Goal: Transaction & Acquisition: Subscribe to service/newsletter

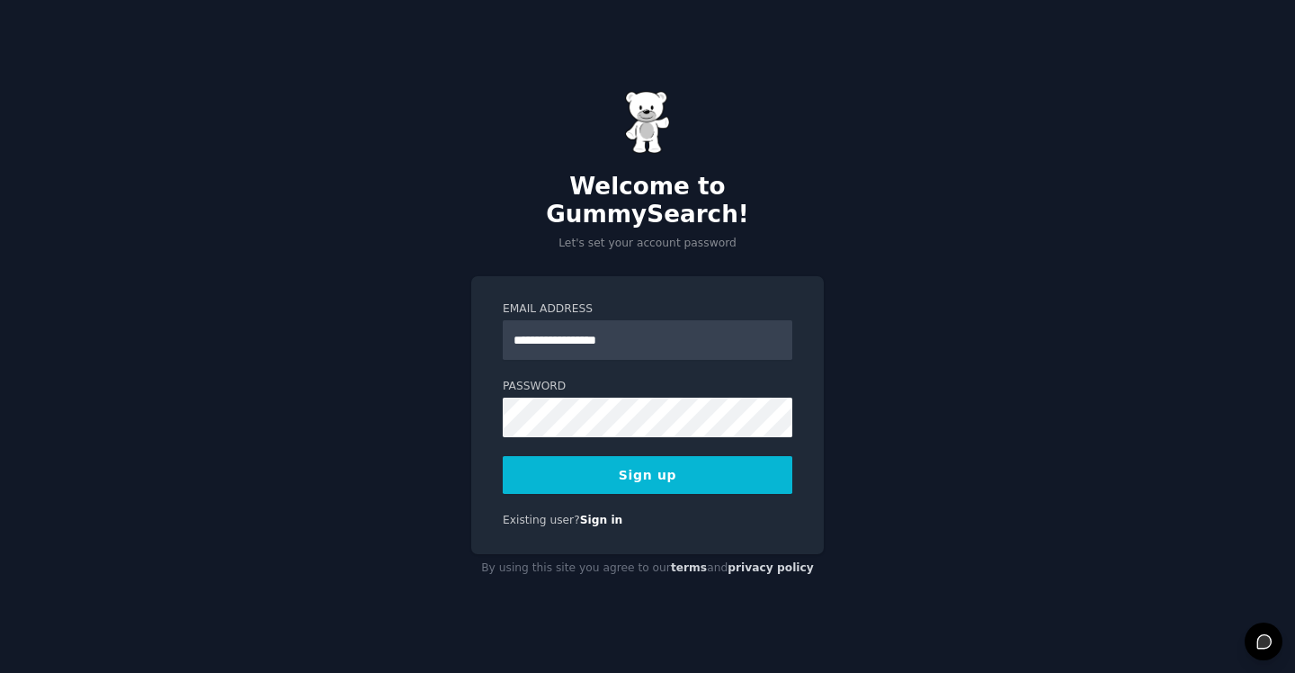
type input "**********"
click at [503, 456] on button "Sign up" at bounding box center [648, 475] width 290 height 38
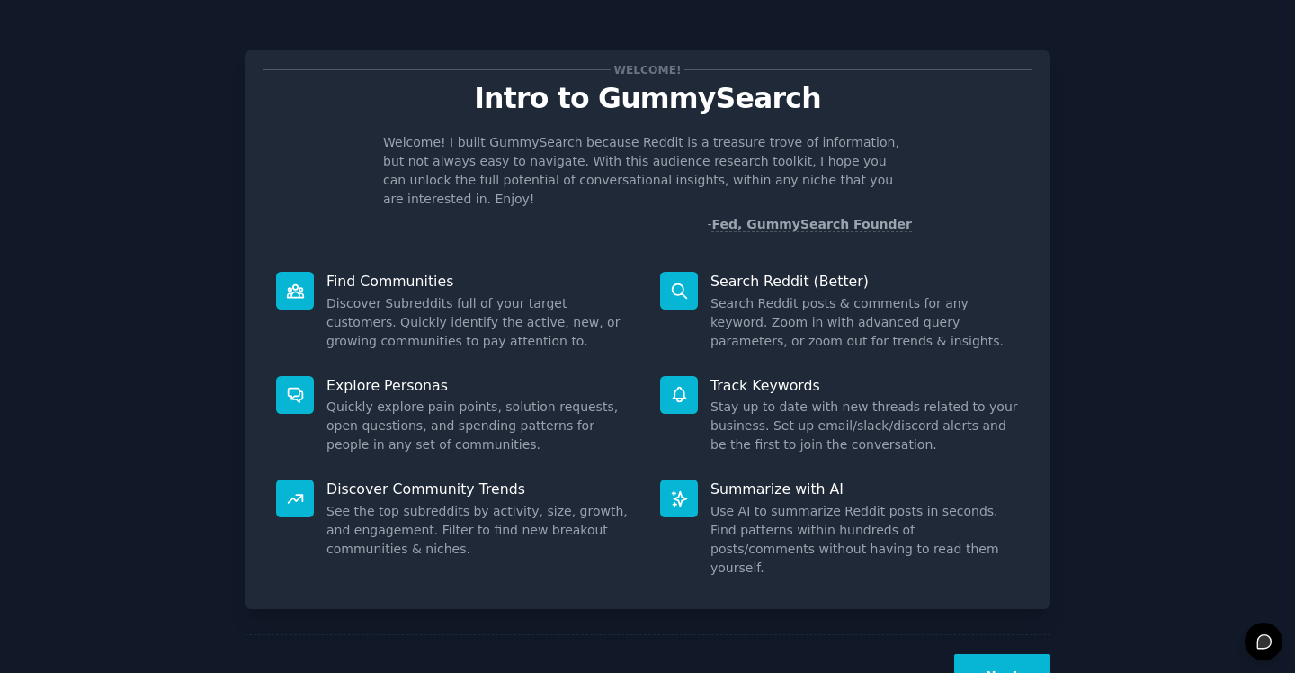
click at [987, 654] on button "Next" at bounding box center [1002, 676] width 96 height 44
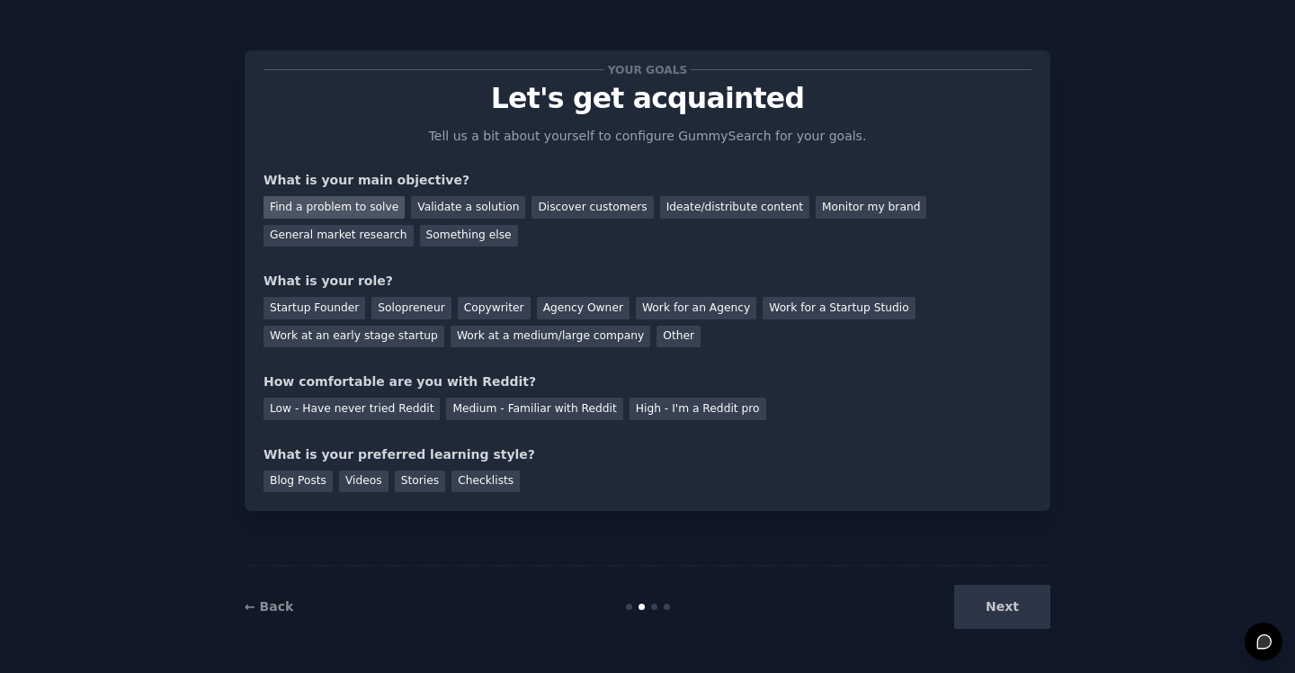
click at [359, 210] on div "Find a problem to solve" at bounding box center [333, 207] width 141 height 22
click at [476, 204] on div "Validate a solution" at bounding box center [468, 207] width 114 height 22
click at [570, 208] on div "Discover customers" at bounding box center [591, 207] width 121 height 22
click at [346, 236] on div "General market research" at bounding box center [338, 236] width 150 height 22
click at [325, 306] on div "Startup Founder" at bounding box center [314, 308] width 102 height 22
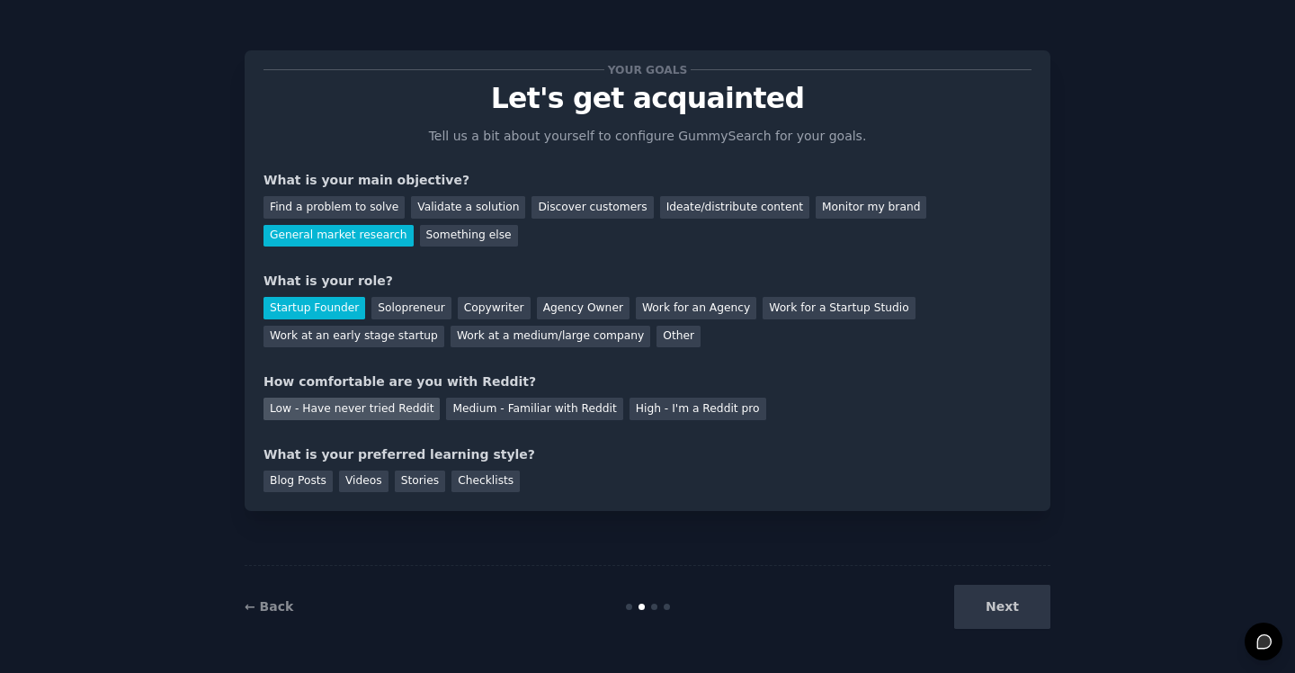
click at [316, 415] on div "Low - Have never tried Reddit" at bounding box center [351, 408] width 176 height 22
click at [368, 478] on div "Videos" at bounding box center [363, 481] width 49 height 22
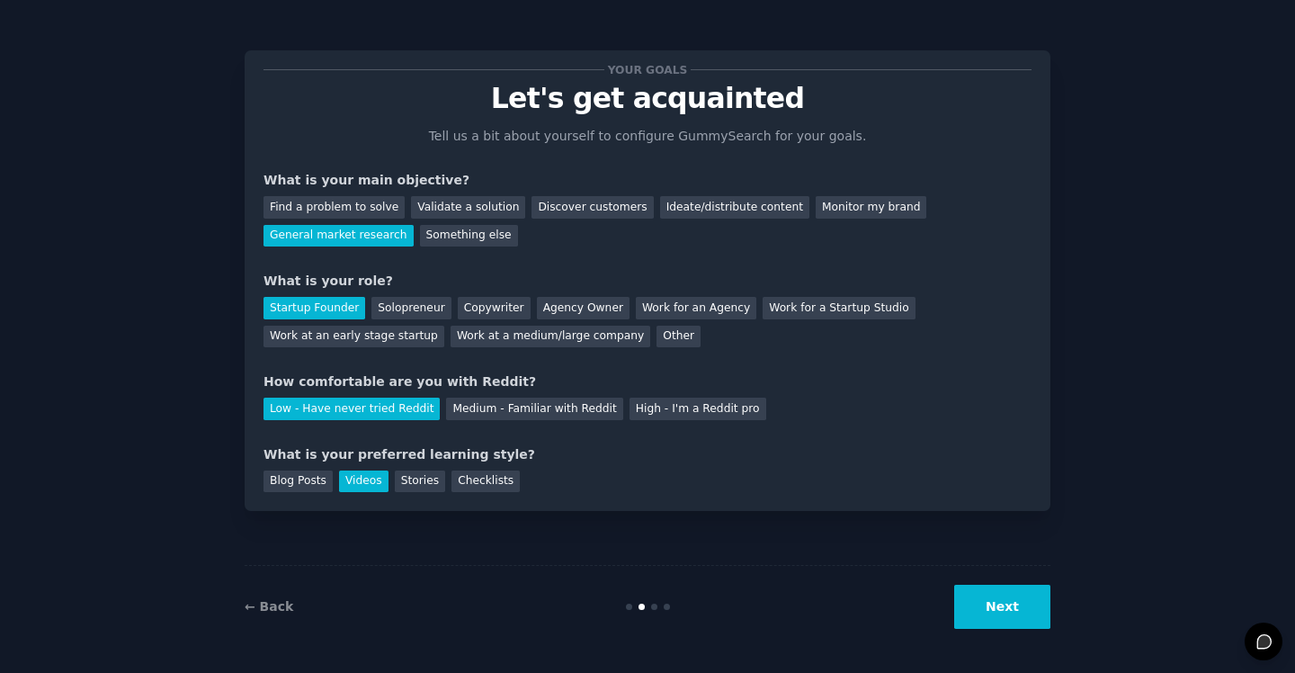
click at [1006, 604] on button "Next" at bounding box center [1002, 606] width 96 height 44
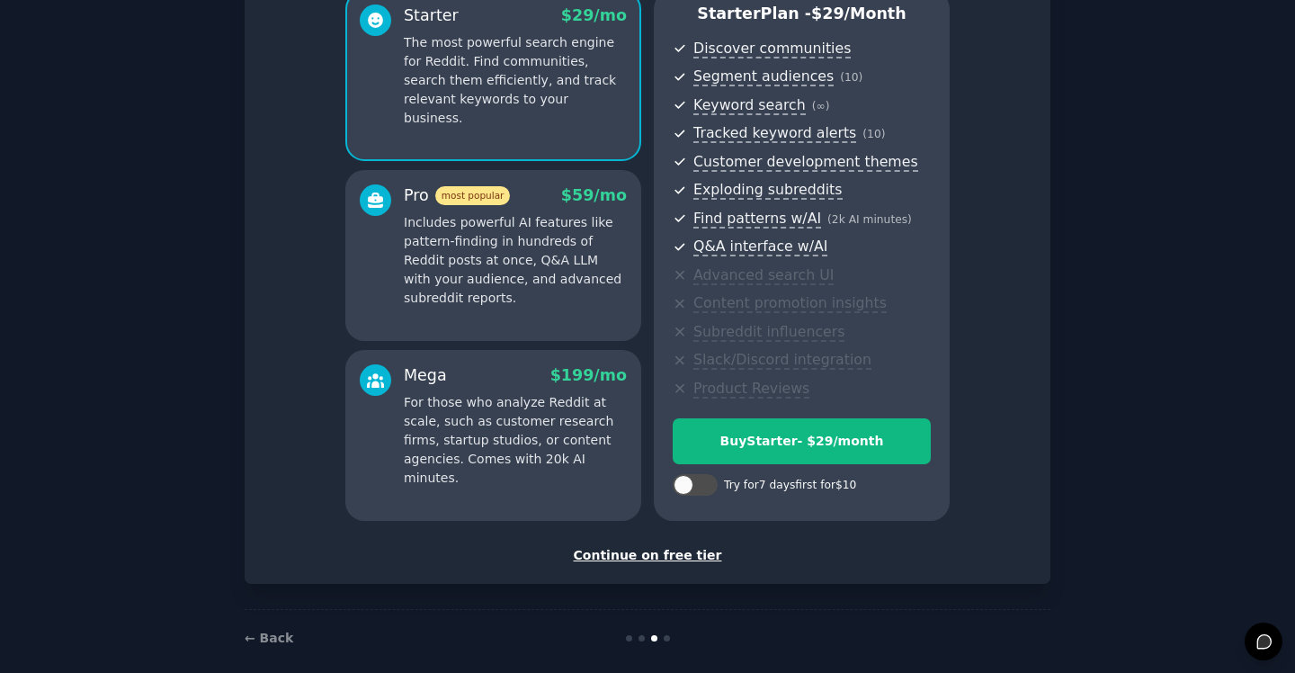
scroll to position [167, 0]
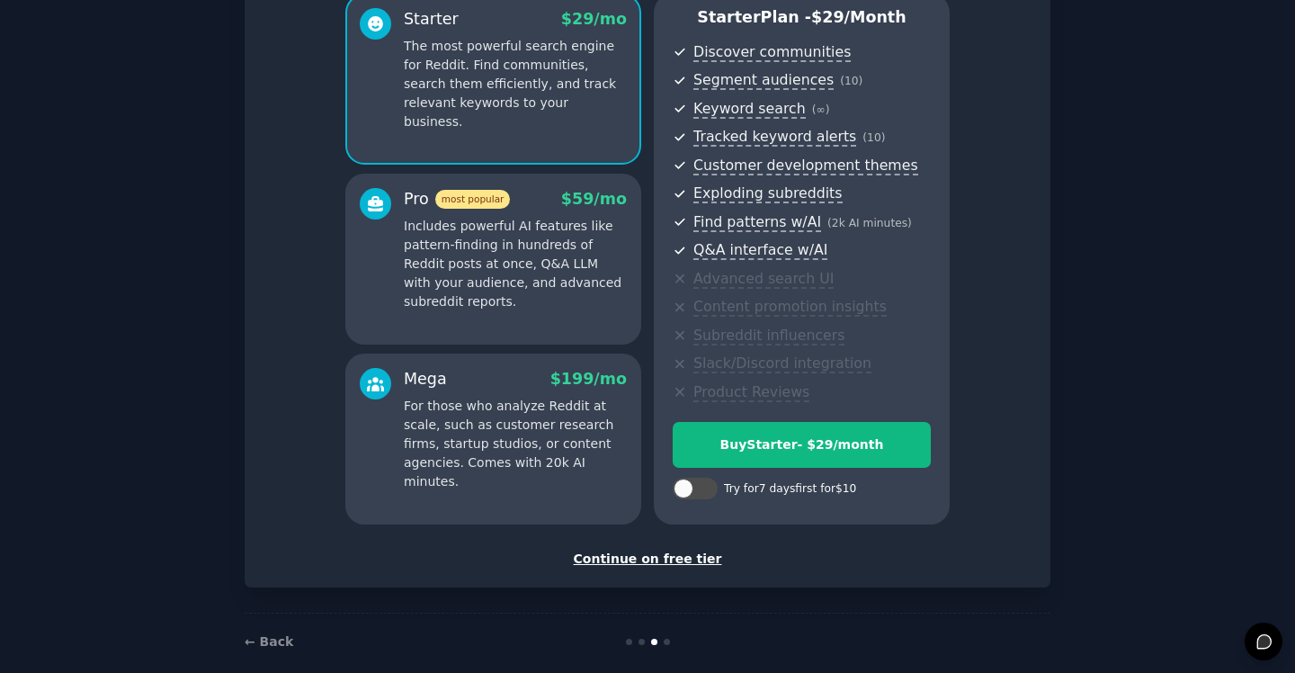
click at [664, 556] on div "Continue on free tier" at bounding box center [647, 558] width 768 height 19
